Goal: Obtain resource: Download file/media

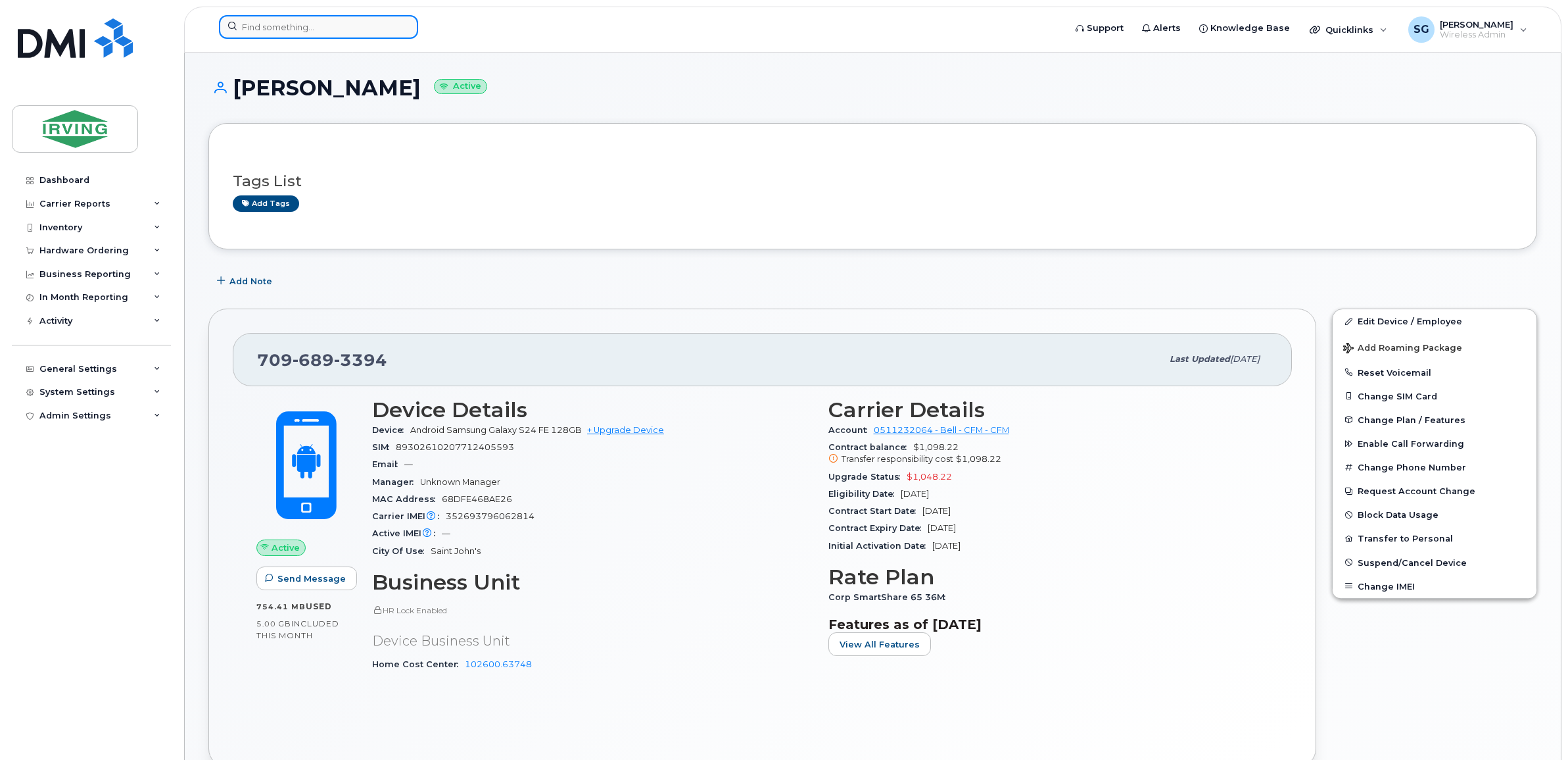
click at [297, 26] on input at bounding box center [319, 27] width 199 height 24
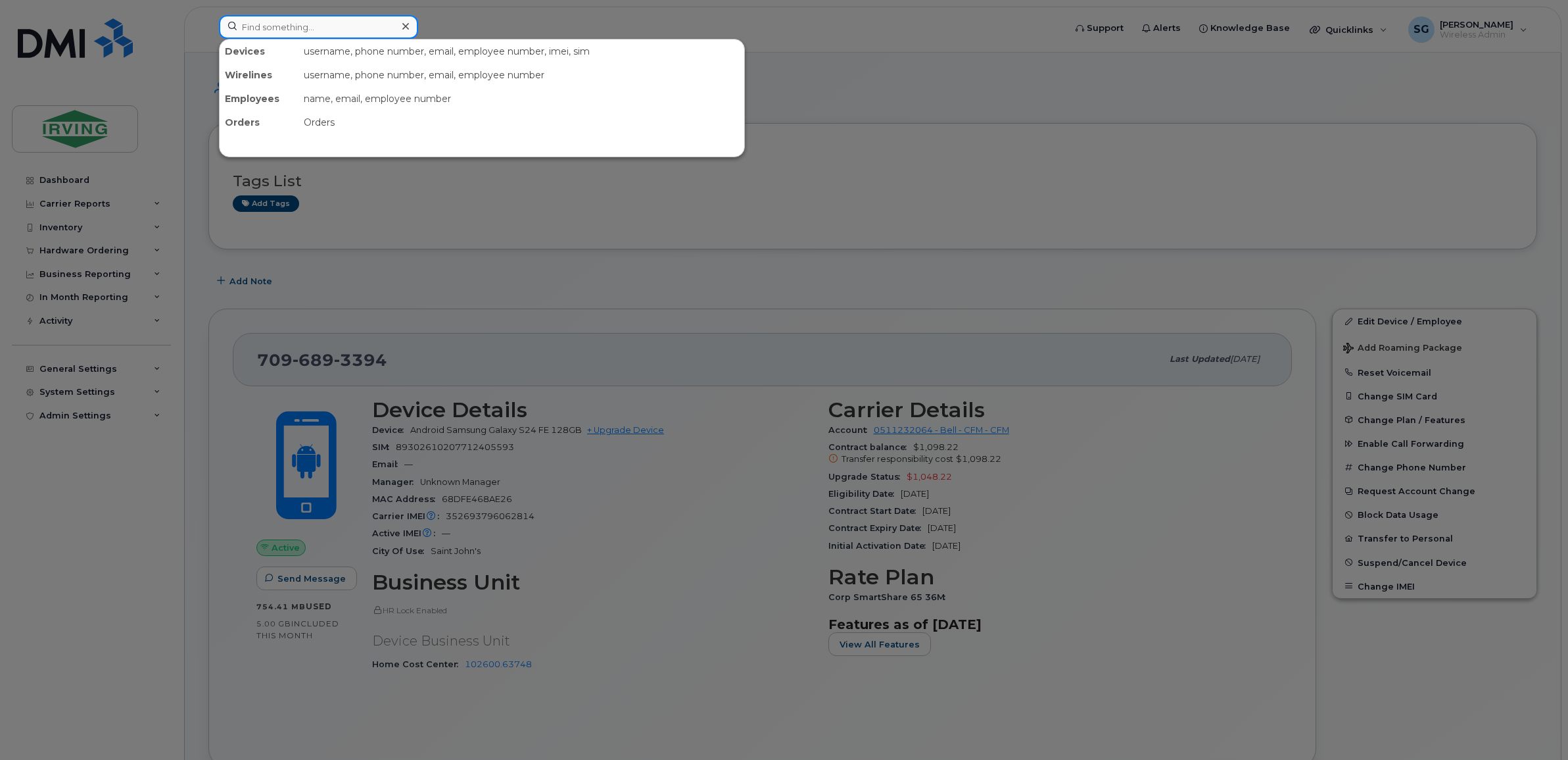
paste input "506-850-7214"
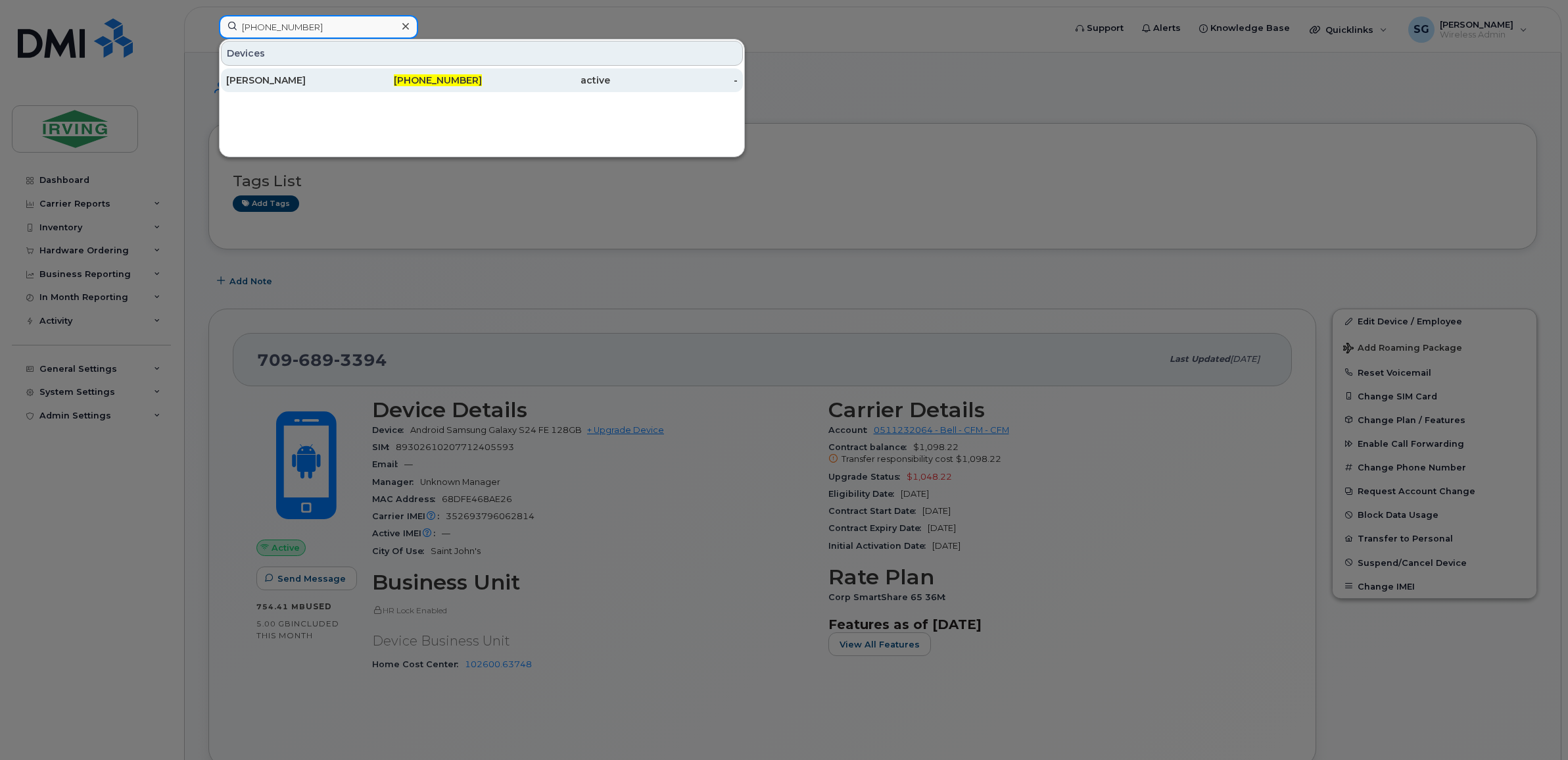
type input "506-850-7214"
click at [465, 77] on span "506-850-7214" at bounding box center [438, 80] width 88 height 12
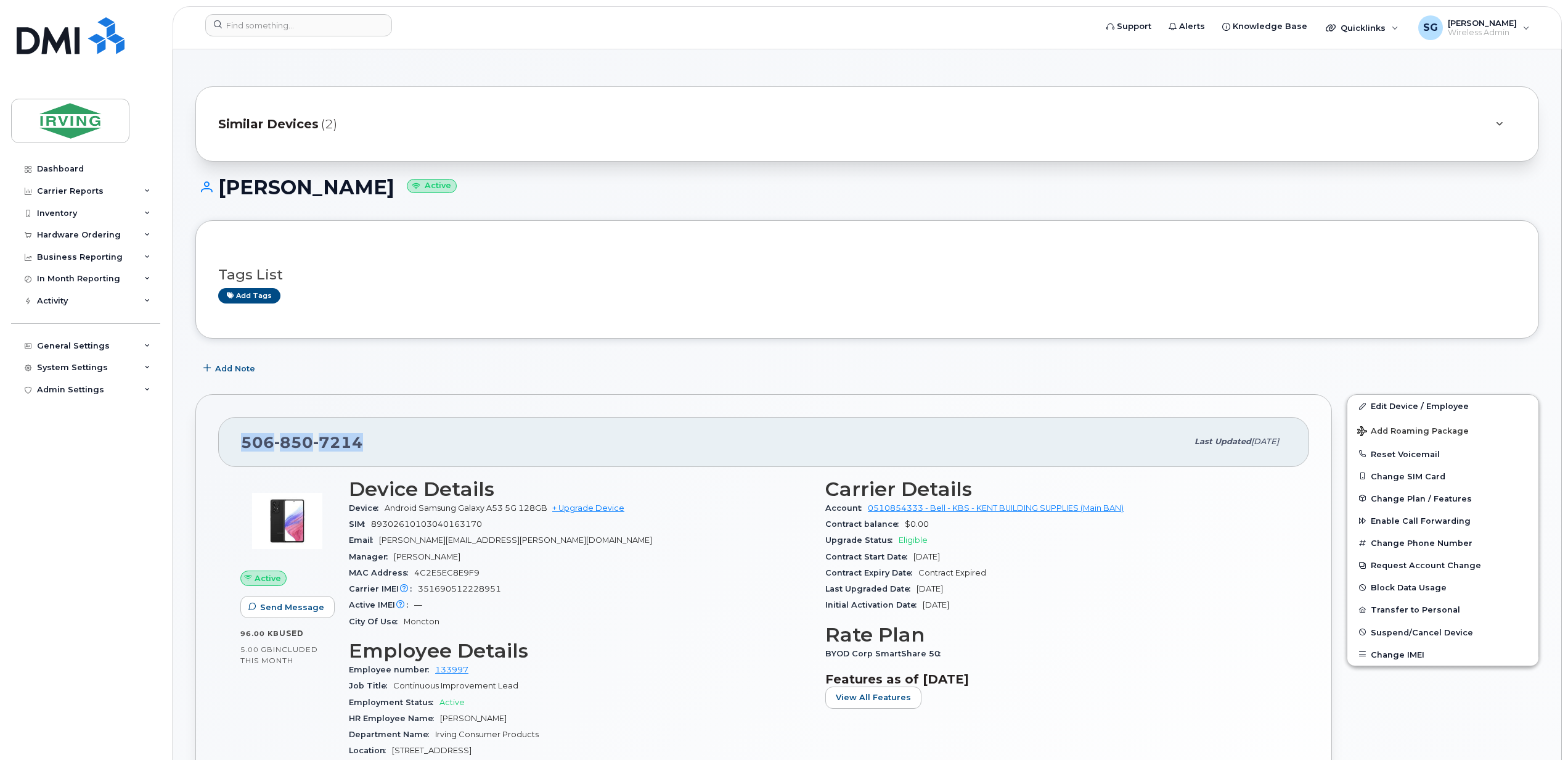
drag, startPoint x: 358, startPoint y: 447, endPoint x: 237, endPoint y: 440, distance: 121.2
click at [237, 440] on div "506 850 7214 Last updated Oct 15, 2025" at bounding box center [764, 442] width 1091 height 49
copy span "506 850 7214"
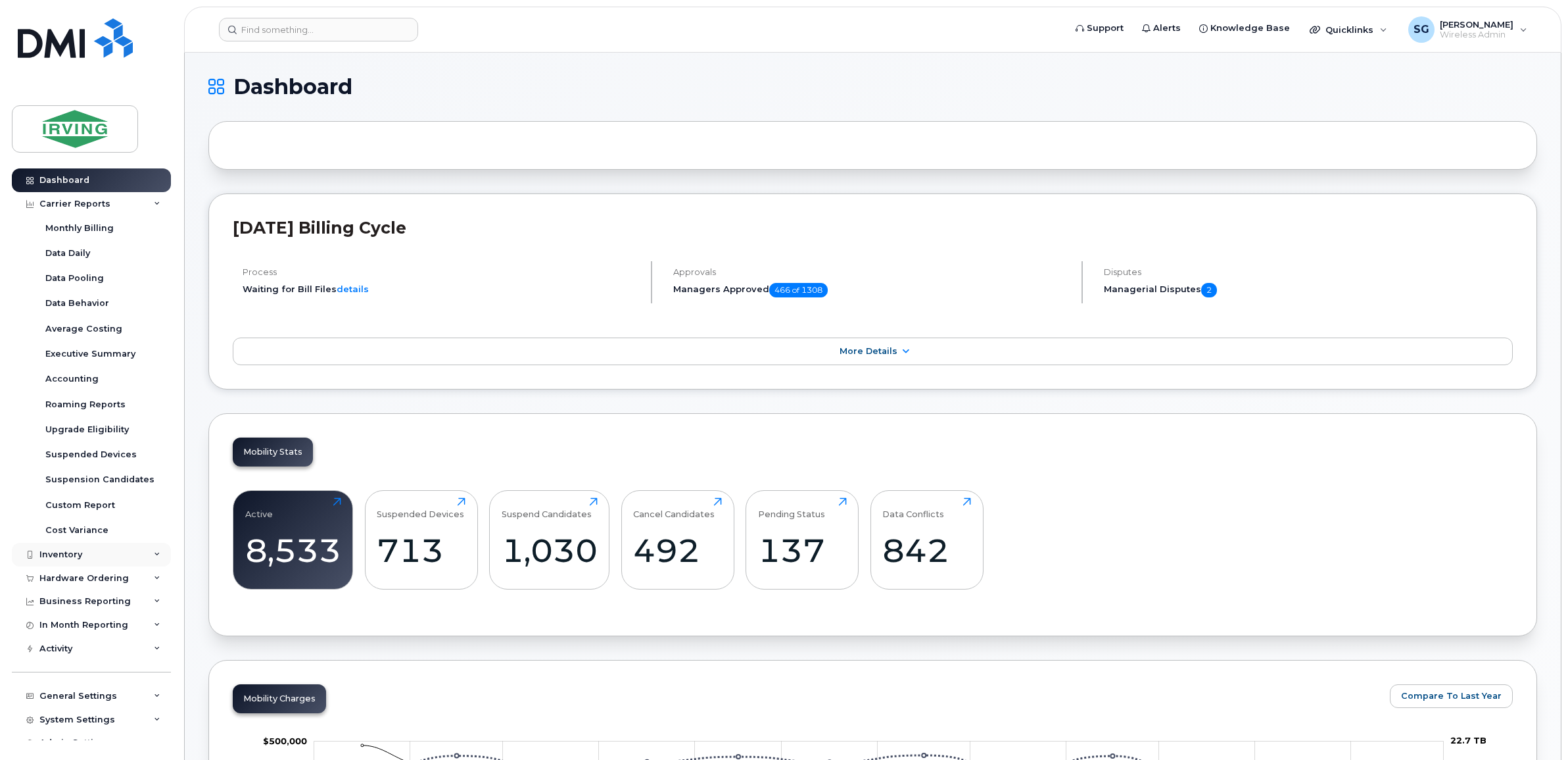
click at [110, 558] on div "Inventory" at bounding box center [91, 554] width 159 height 24
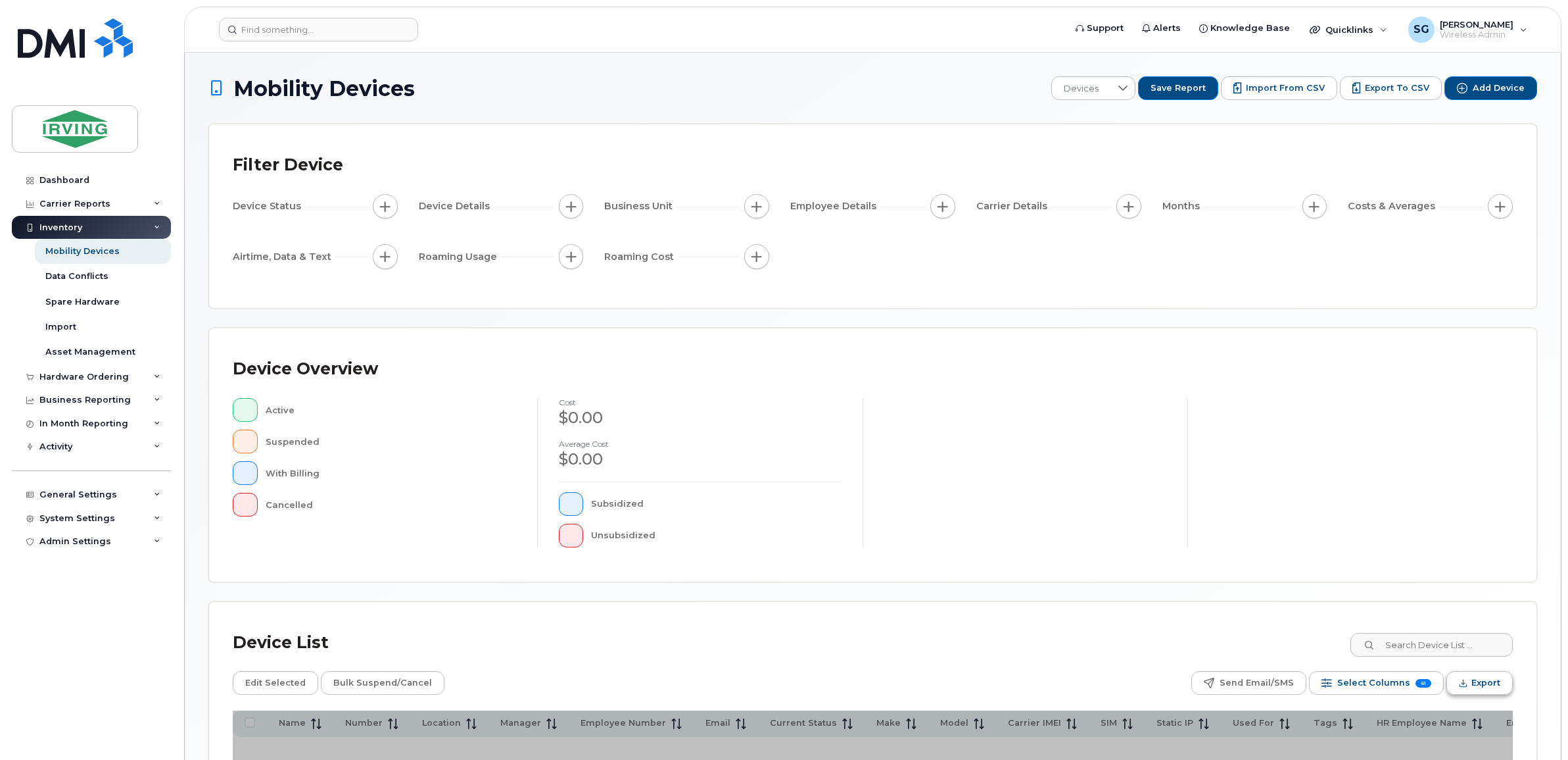
click at [1481, 681] on span "Export" at bounding box center [1486, 683] width 29 height 20
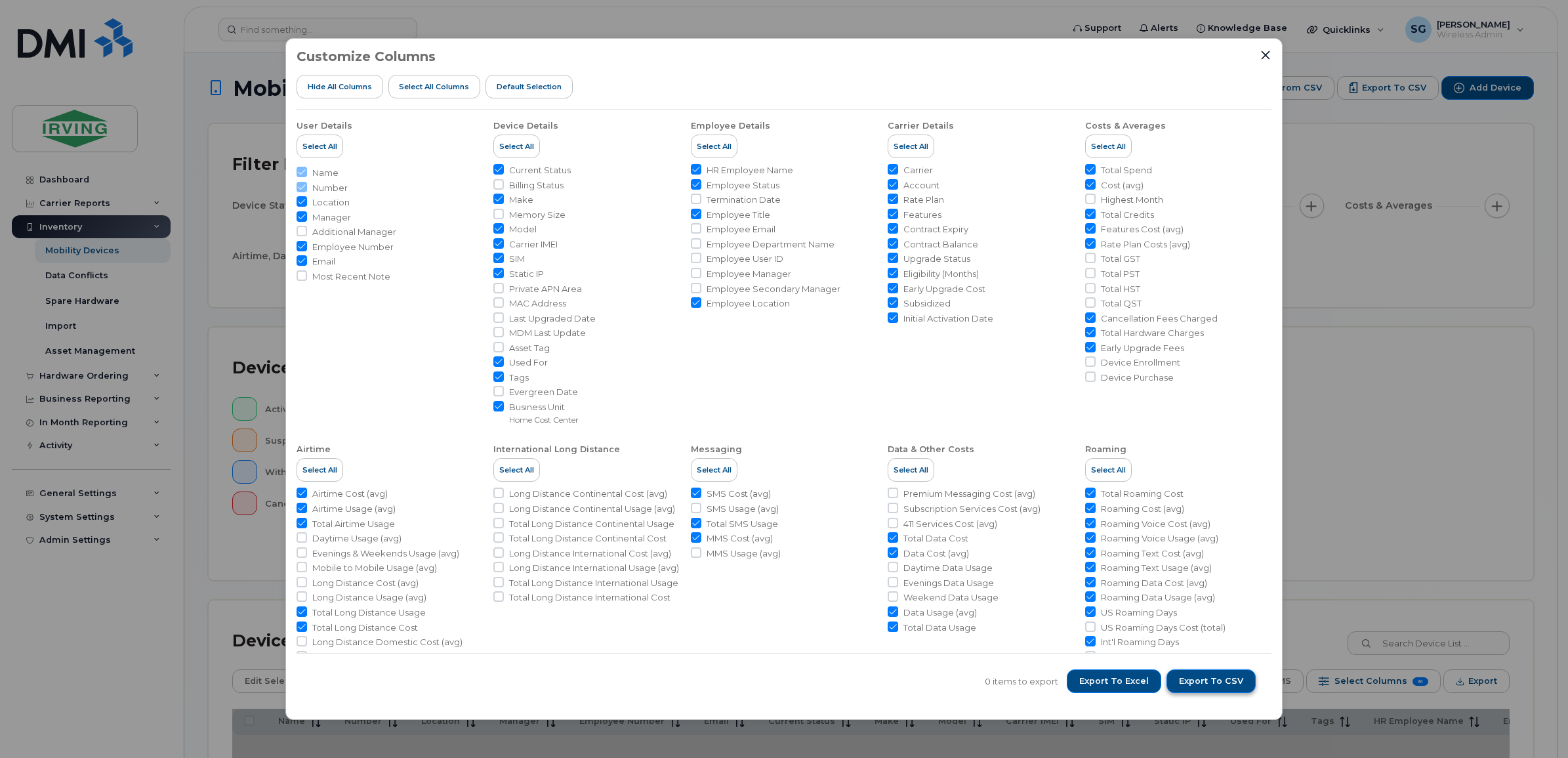
click at [1211, 681] on span "Export to CSV" at bounding box center [1211, 680] width 64 height 12
